Goal: Task Accomplishment & Management: Manage account settings

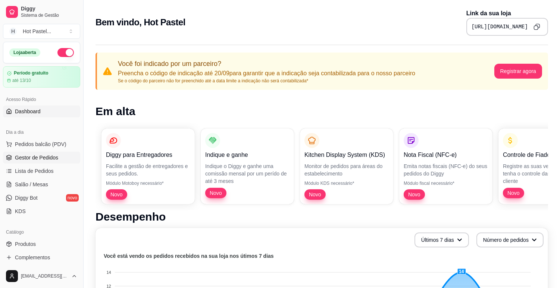
click at [55, 161] on span "Gestor de Pedidos" at bounding box center [36, 157] width 43 height 7
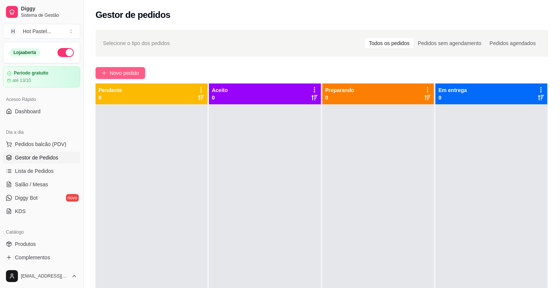
click at [130, 77] on span "Novo pedido" at bounding box center [124, 73] width 29 height 8
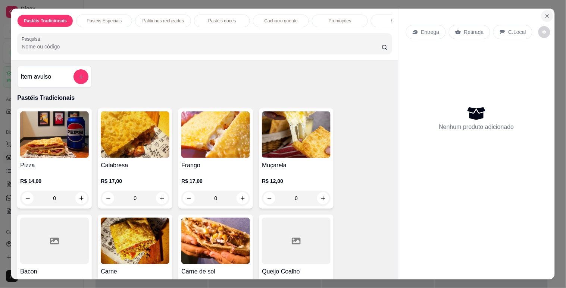
click at [463, 13] on icon "Close" at bounding box center [548, 16] width 6 height 6
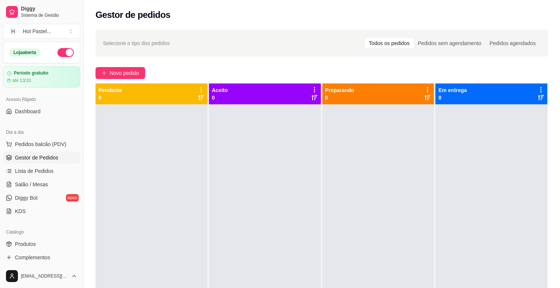
click at [254, 5] on div "Gestor de pedidos" at bounding box center [322, 12] width 477 height 25
drag, startPoint x: 82, startPoint y: 13, endPoint x: 150, endPoint y: 22, distance: 68.1
click at [150, 22] on div "Diggy Sistema de Gestão H Hot Pastel ... Loja aberta Período gratuito até 13/10…" at bounding box center [280, 201] width 560 height 402
click at [79, 111] on div "Diggy Sistema de Gestão H Hot Pastel ... Loja aberta Período gratuito até 13/10…" at bounding box center [41, 144] width 83 height 288
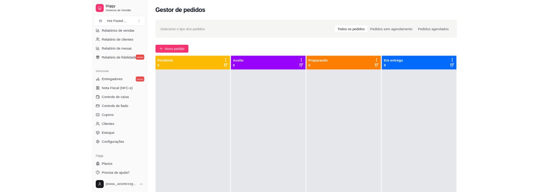
scroll to position [248, 0]
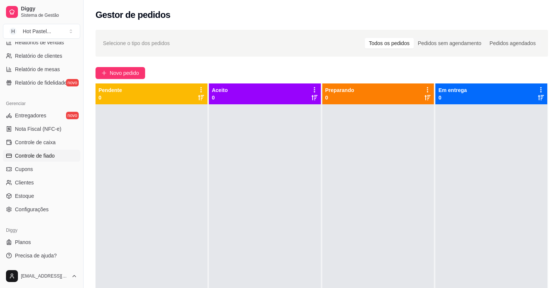
click at [46, 153] on span "Controle de fiado" at bounding box center [35, 155] width 40 height 7
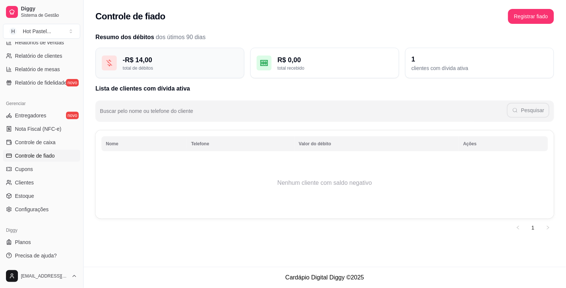
click at [189, 55] on div "- R$ 14,00" at bounding box center [180, 60] width 115 height 10
click at [150, 65] on div "- R$ 14,00" at bounding box center [180, 60] width 115 height 10
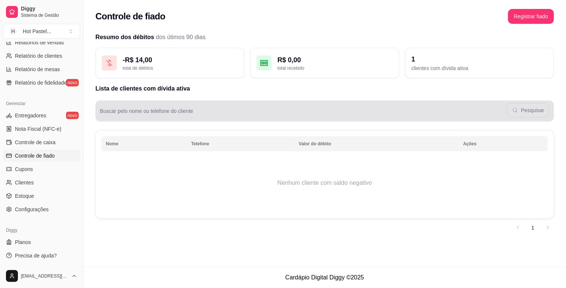
drag, startPoint x: 497, startPoint y: 107, endPoint x: 436, endPoint y: 32, distance: 96.0
click at [436, 33] on div "Resumo dos débitos dos útimos 90 dias - R$ 14,00 total de débitos R$ 0,00 total…" at bounding box center [325, 133] width 459 height 201
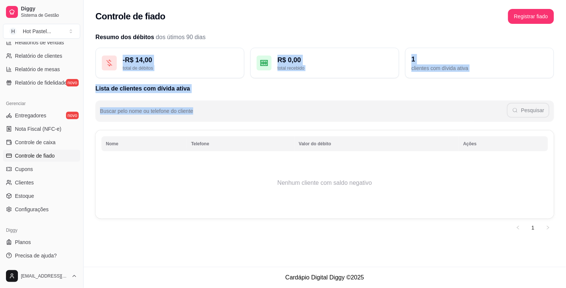
click at [262, 208] on td "Nenhum cliente com saldo negativo" at bounding box center [325, 183] width 447 height 60
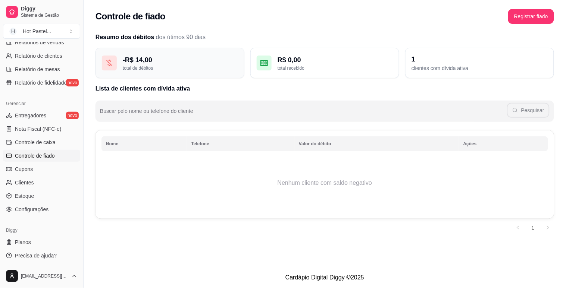
click at [147, 74] on div "- R$ 14,00 total de débitos" at bounding box center [170, 63] width 149 height 31
click at [440, 66] on div "clientes com dívida ativa" at bounding box center [480, 68] width 136 height 7
click at [190, 59] on div "- R$ 14,00" at bounding box center [180, 60] width 115 height 10
click at [436, 66] on div "clientes com dívida ativa" at bounding box center [480, 68] width 136 height 7
click at [106, 65] on icon at bounding box center [109, 63] width 9 height 9
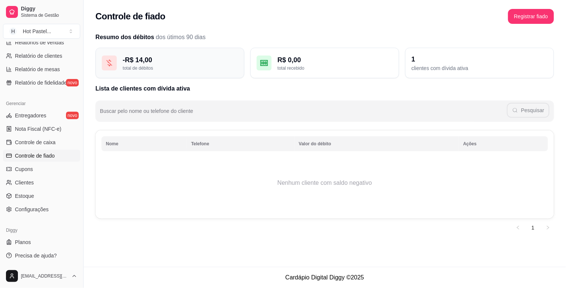
click at [106, 65] on icon at bounding box center [109, 63] width 9 height 9
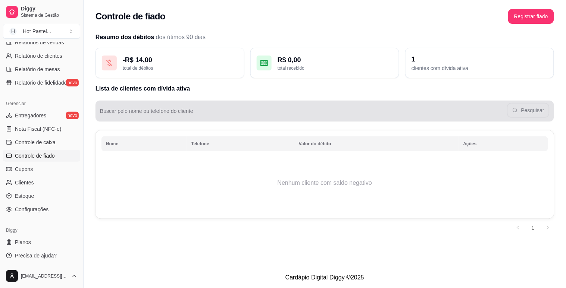
click at [130, 116] on input "Buscar pelo nome ou telefone do cliente" at bounding box center [303, 113] width 407 height 7
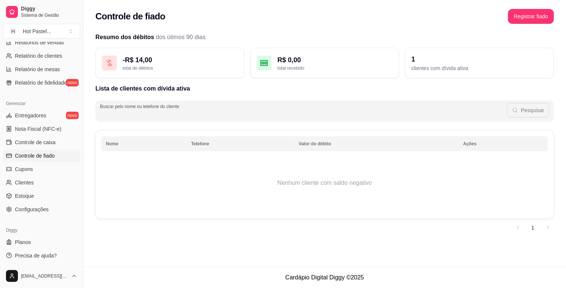
click at [130, 116] on input "Buscar pelo nome ou telefone do cliente" at bounding box center [303, 113] width 407 height 7
click at [286, 142] on th "Telefone" at bounding box center [241, 144] width 108 height 15
type input "j"
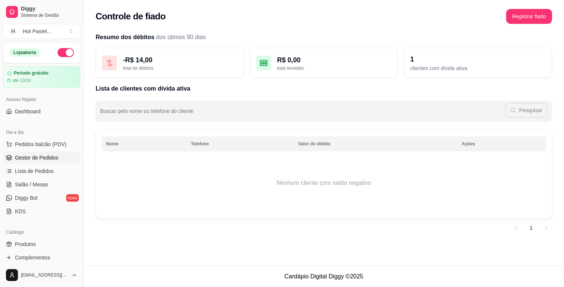
click at [35, 159] on span "Gestor de Pedidos" at bounding box center [36, 157] width 43 height 7
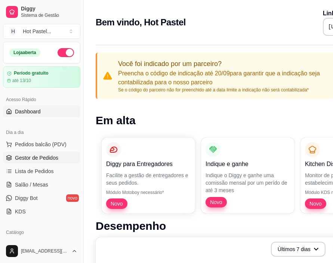
click at [43, 162] on link "Gestor de Pedidos" at bounding box center [41, 158] width 77 height 12
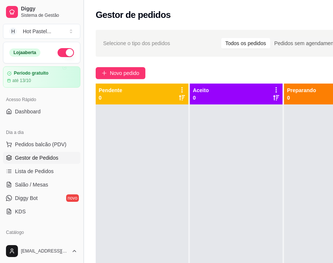
click at [84, 22] on button "Toggle Sidebar" at bounding box center [83, 131] width 6 height 263
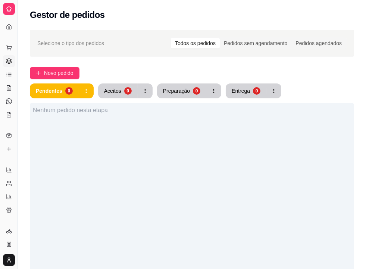
click at [129, 66] on div "Selecione o tipo dos pedidos Todos os pedidos Pedidos sem agendamento Pedidos a…" at bounding box center [192, 203] width 348 height 356
click at [166, 81] on div "Selecione o tipo dos pedidos Todos os pedidos Pedidos sem agendamento Pedidos a…" at bounding box center [192, 203] width 348 height 356
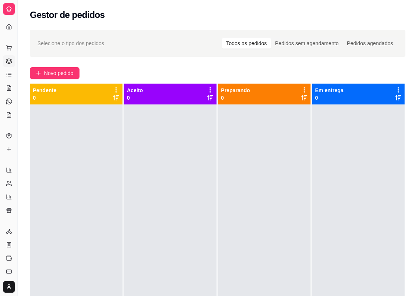
click at [116, 99] on icon at bounding box center [116, 98] width 6 height 6
click at [114, 88] on icon at bounding box center [116, 90] width 7 height 7
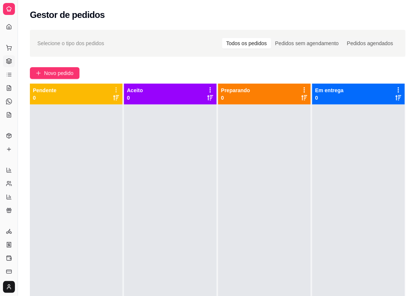
click at [117, 88] on icon at bounding box center [116, 90] width 6 height 6
click at [117, 88] on icon at bounding box center [116, 90] width 7 height 7
